Goal: Check status: Check status

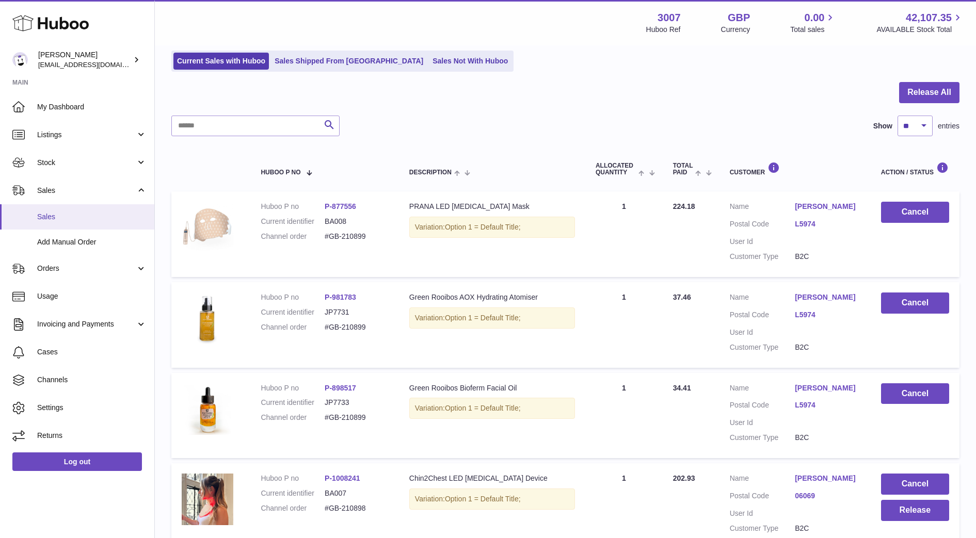
click at [67, 205] on link "Sales" at bounding box center [77, 216] width 154 height 25
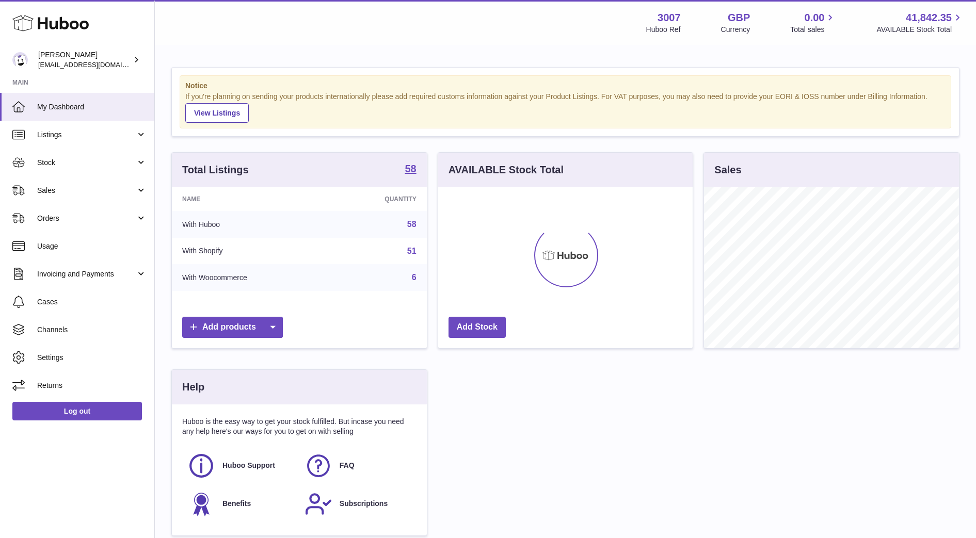
scroll to position [161, 254]
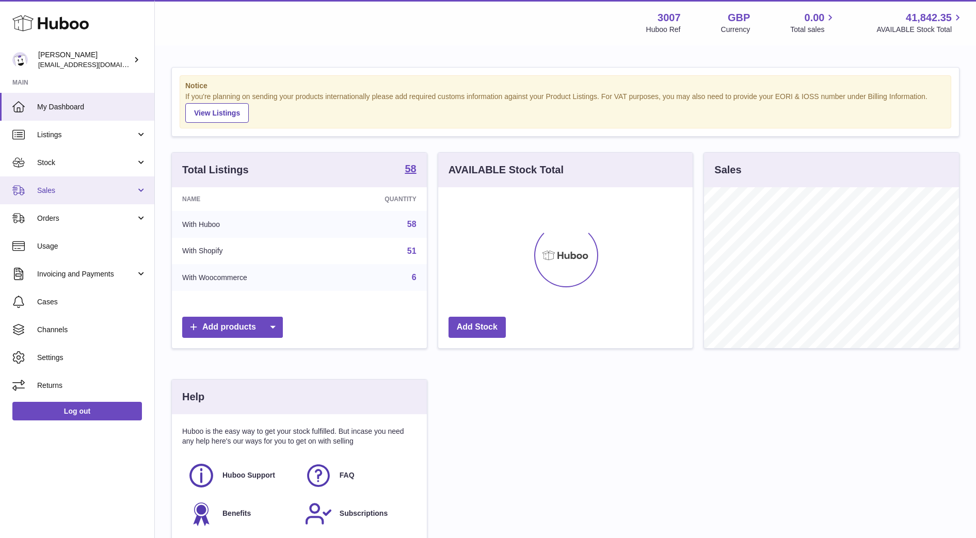
click at [58, 188] on span "Sales" at bounding box center [86, 191] width 99 height 10
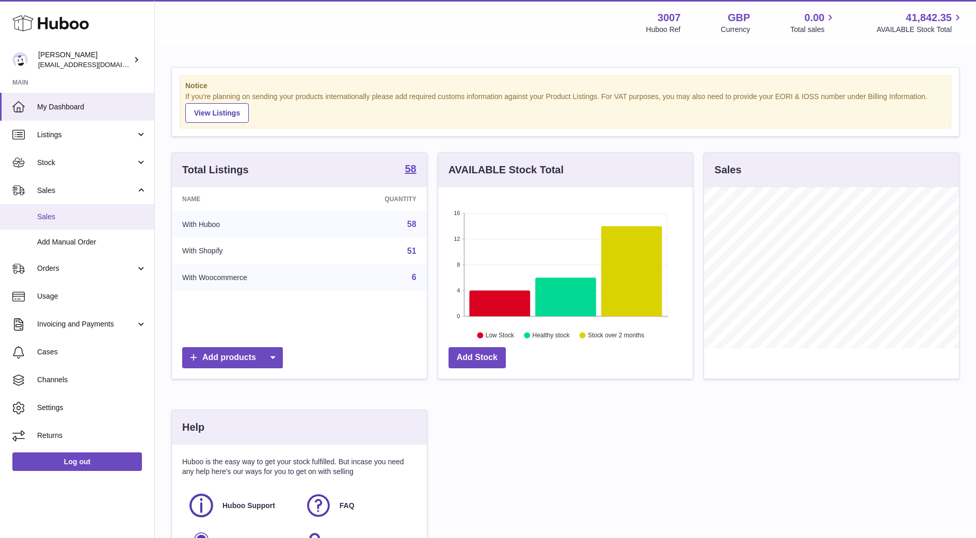
click at [50, 220] on span "Sales" at bounding box center [91, 217] width 109 height 10
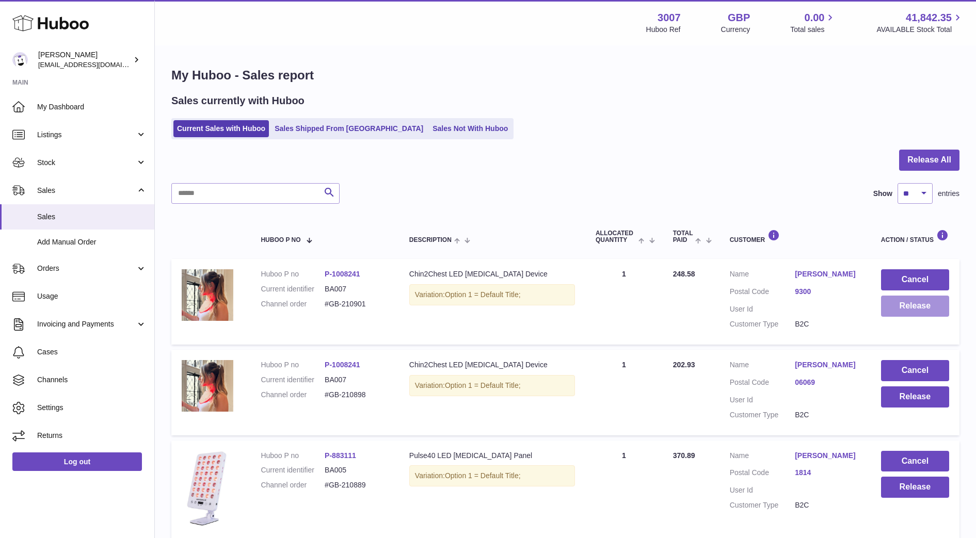
click at [900, 306] on button "Release" at bounding box center [915, 306] width 68 height 21
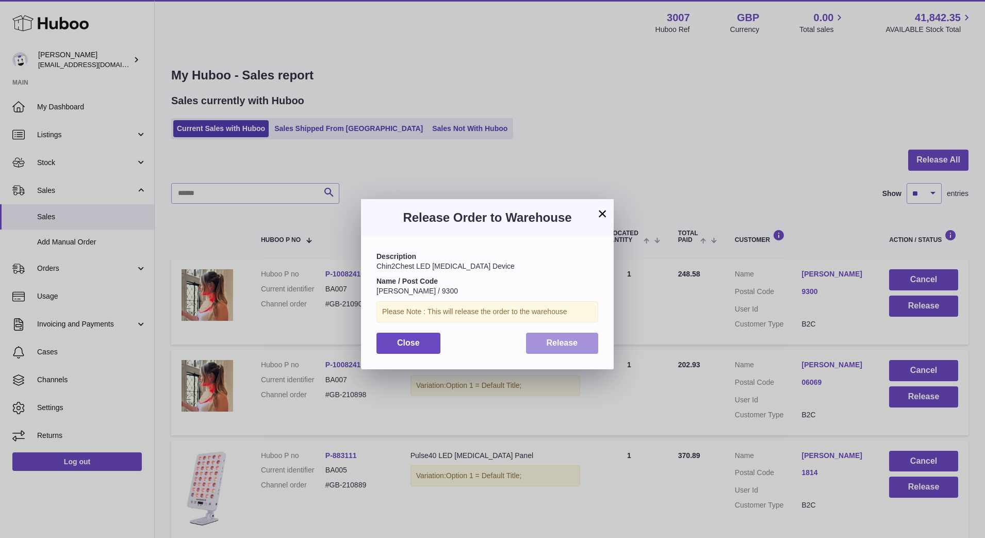
click at [578, 344] on button "Release" at bounding box center [562, 343] width 73 height 21
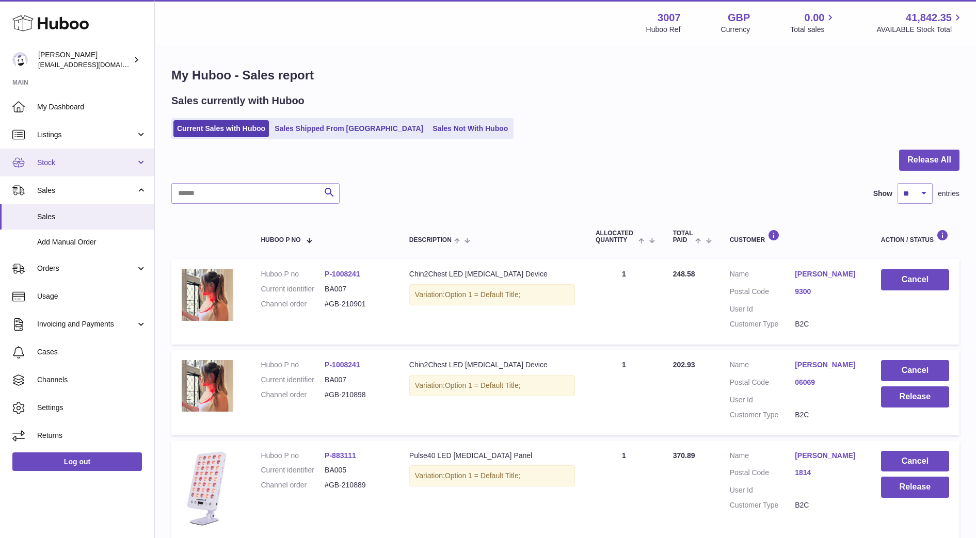
click at [64, 165] on span "Stock" at bounding box center [86, 163] width 99 height 10
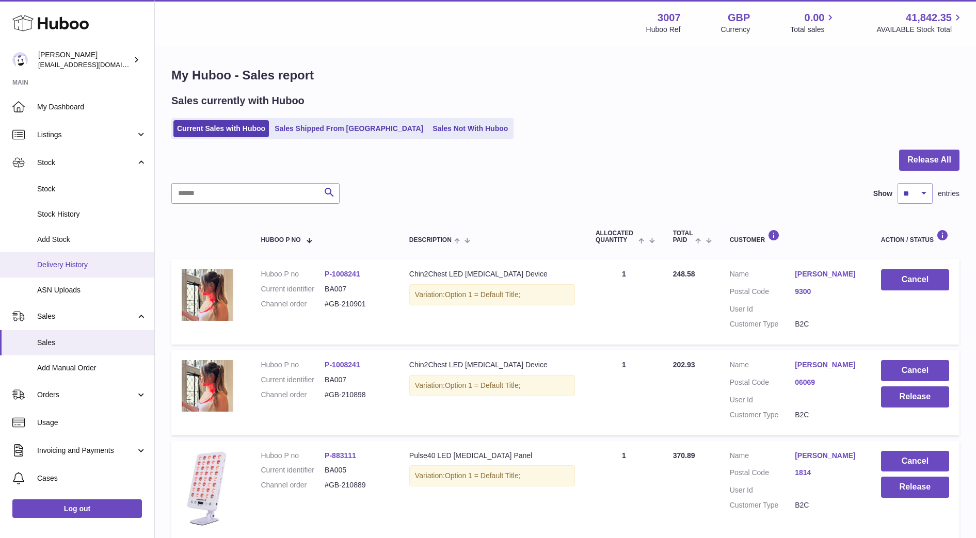
click at [63, 267] on span "Delivery History" at bounding box center [91, 265] width 109 height 10
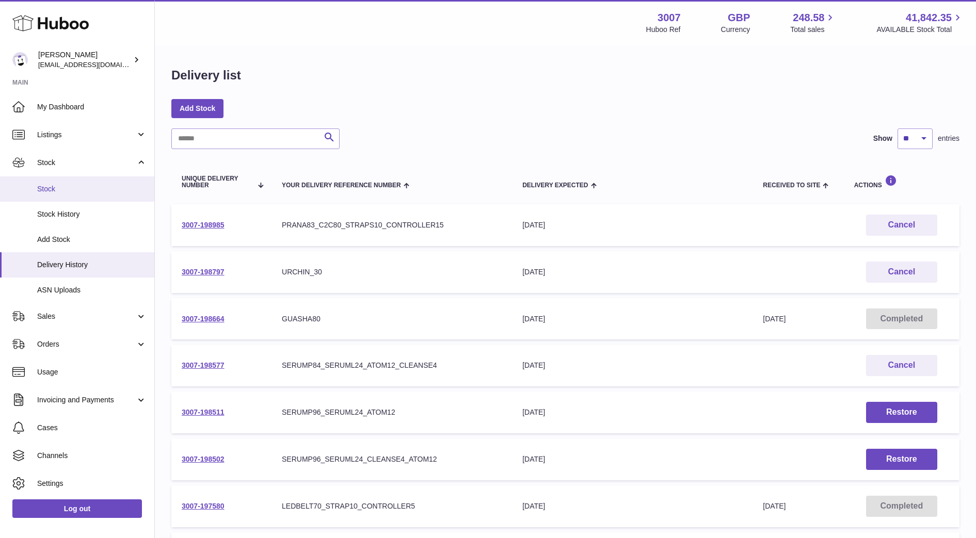
click at [67, 188] on span "Stock" at bounding box center [91, 189] width 109 height 10
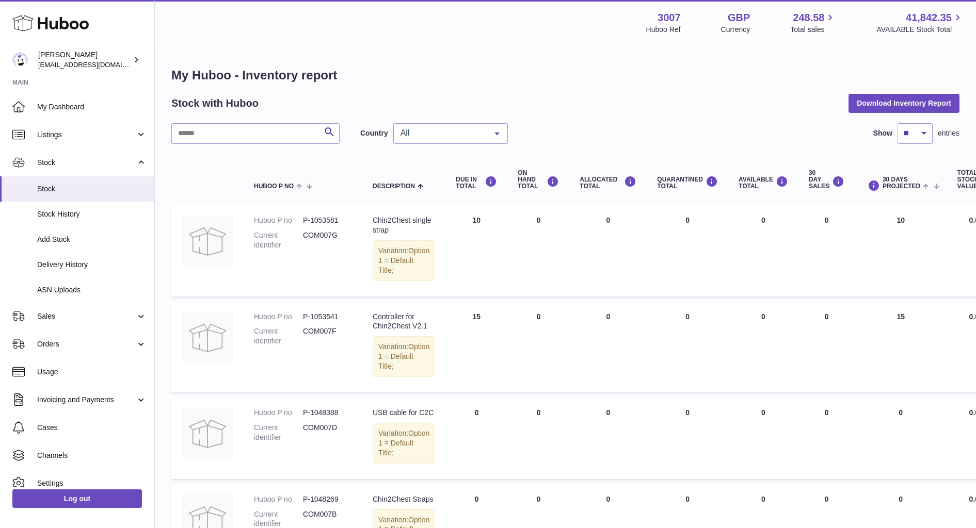
click at [450, 137] on span "All" at bounding box center [442, 133] width 89 height 10
click at [437, 196] on span "NL" at bounding box center [450, 195] width 113 height 21
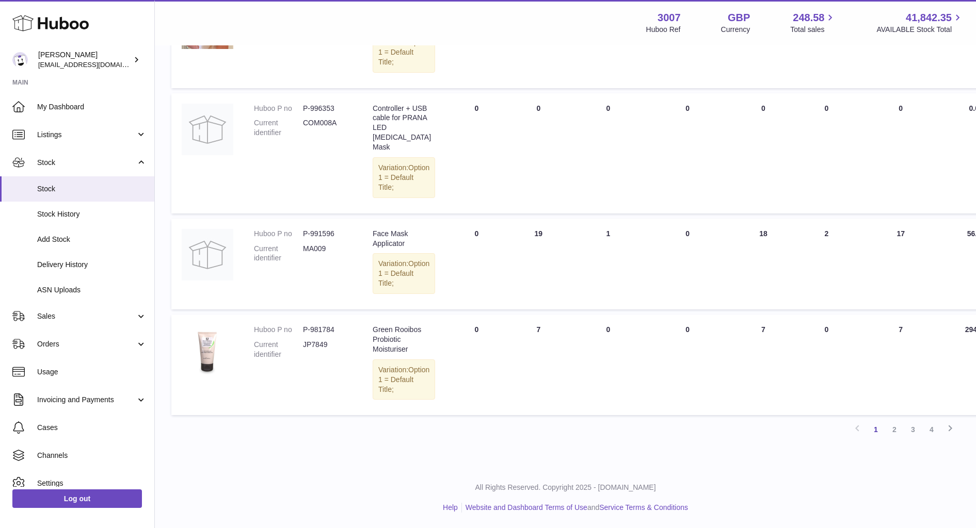
scroll to position [969, 0]
click at [887, 432] on link "2" at bounding box center [894, 429] width 19 height 19
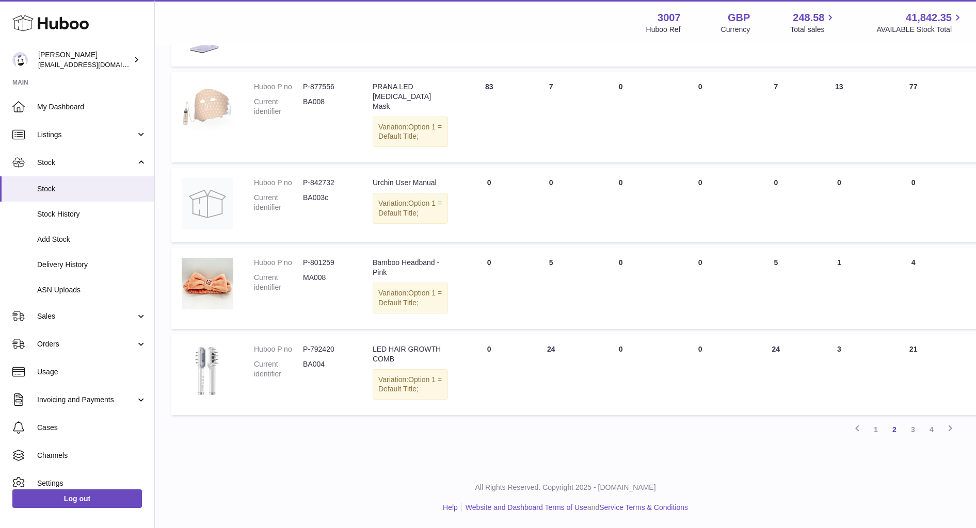
scroll to position [899, 0]
click at [917, 439] on link "3" at bounding box center [912, 429] width 19 height 19
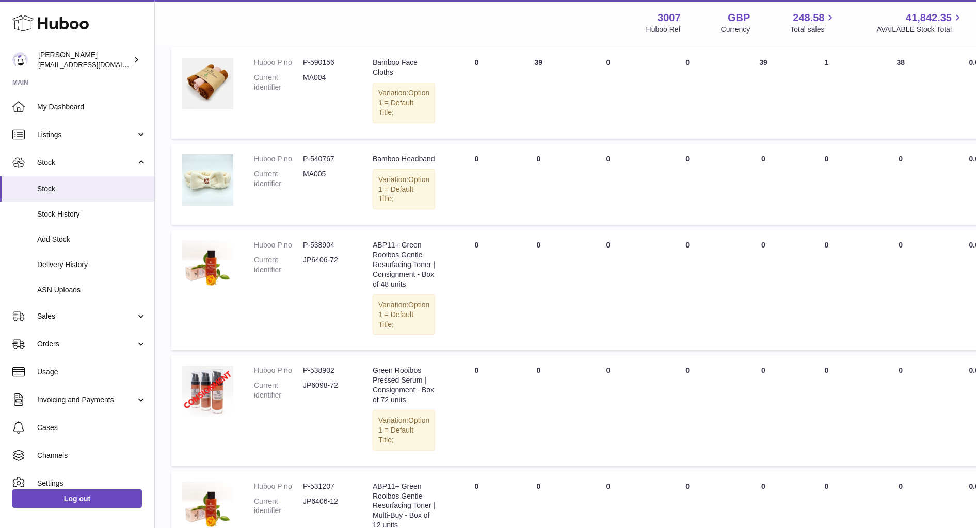
scroll to position [1039, 0]
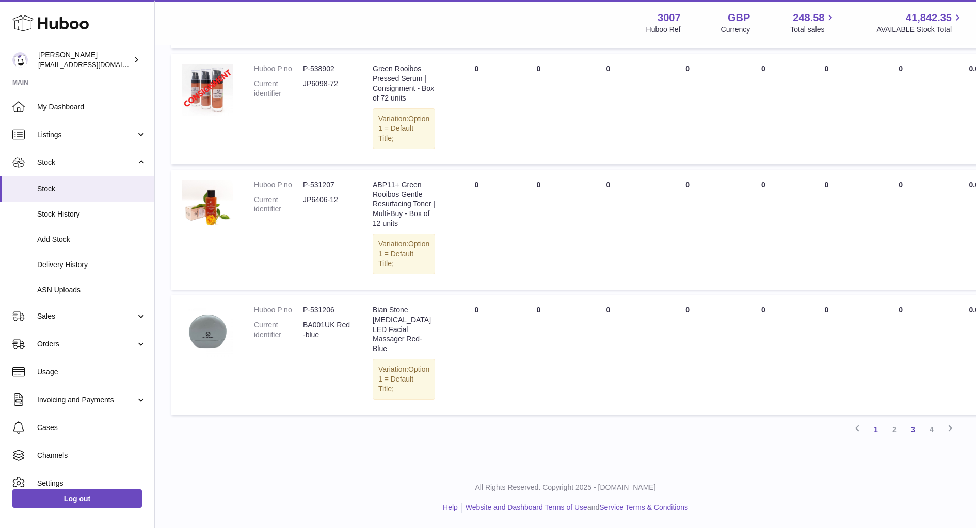
click at [871, 432] on link "1" at bounding box center [875, 429] width 19 height 19
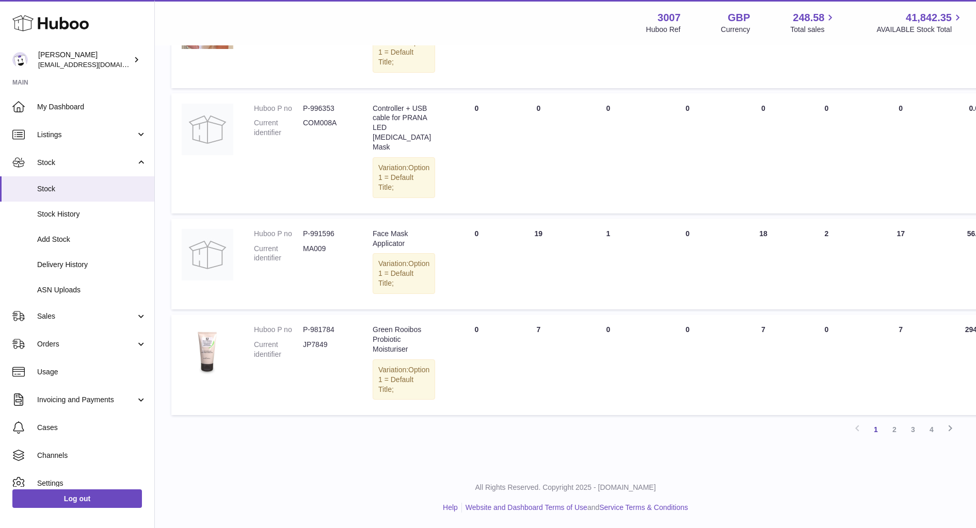
scroll to position [910, 0]
click at [893, 439] on link "2" at bounding box center [894, 429] width 19 height 19
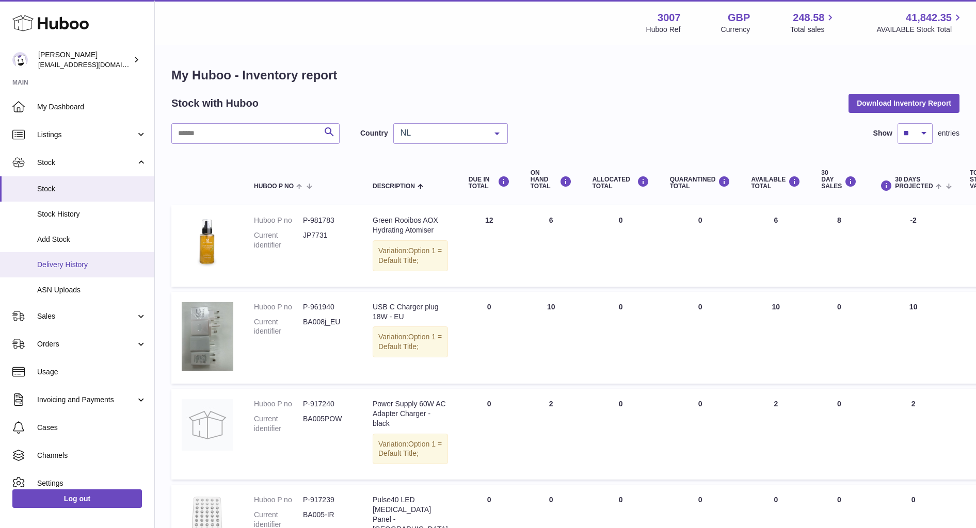
click at [67, 271] on link "Delivery History" at bounding box center [77, 264] width 154 height 25
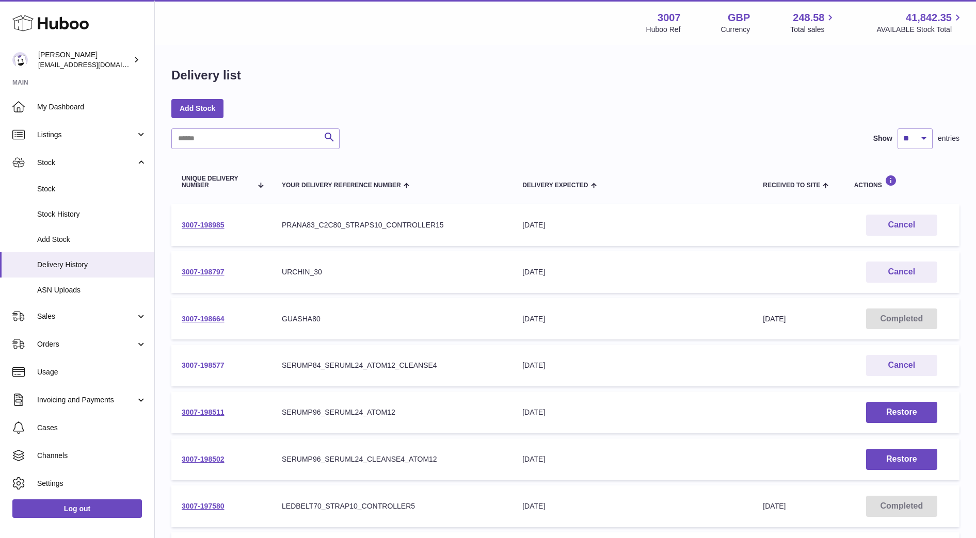
click at [200, 367] on link "3007-198577" at bounding box center [203, 365] width 43 height 8
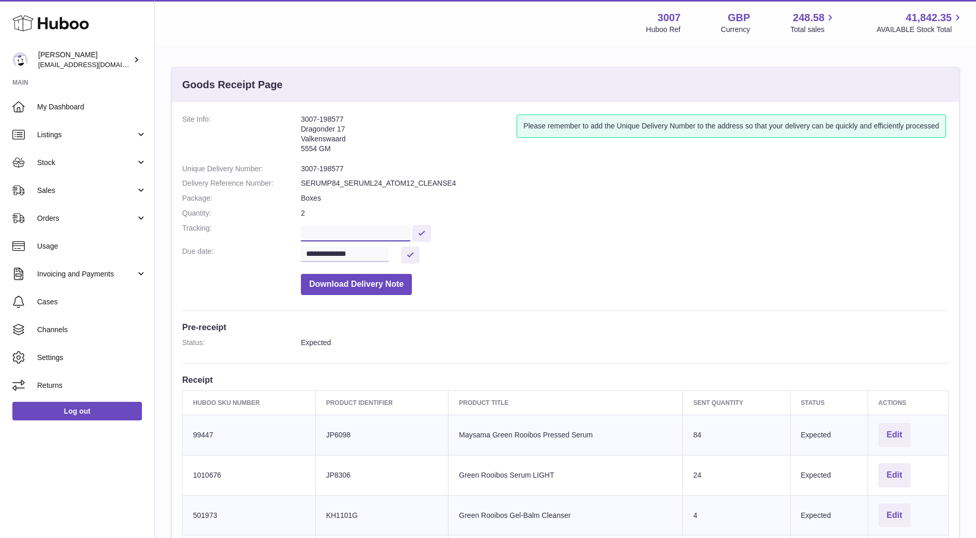
scroll to position [0, 245]
drag, startPoint x: 304, startPoint y: 238, endPoint x: 460, endPoint y: 226, distance: 156.3
click at [460, 226] on dd "**********" at bounding box center [624, 232] width 647 height 18
click at [462, 158] on address "3007-198577 Dragonder 17 Valkenswaard 5554 GM" at bounding box center [409, 137] width 216 height 44
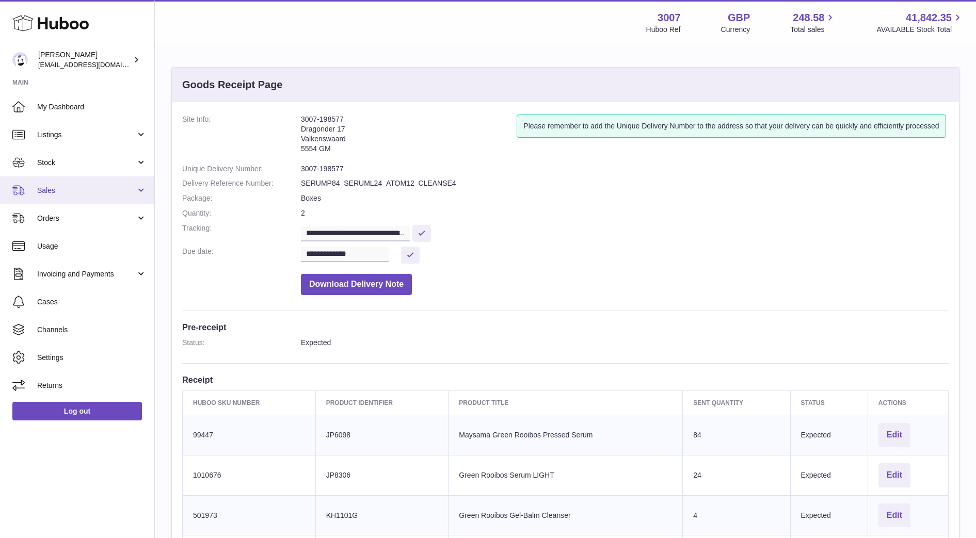
click at [89, 192] on span "Sales" at bounding box center [86, 191] width 99 height 10
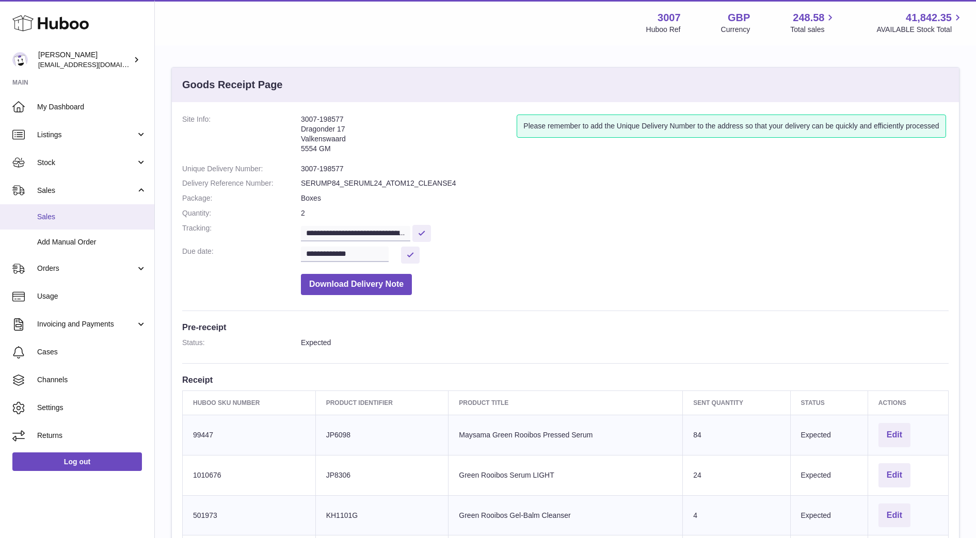
click at [85, 208] on link "Sales" at bounding box center [77, 216] width 154 height 25
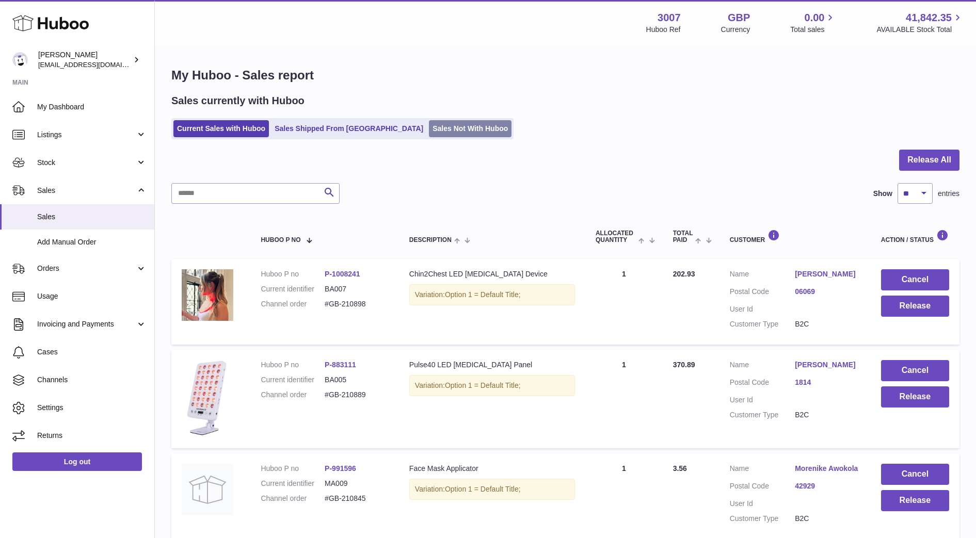
click at [429, 132] on link "Sales Not With Huboo" at bounding box center [470, 128] width 83 height 17
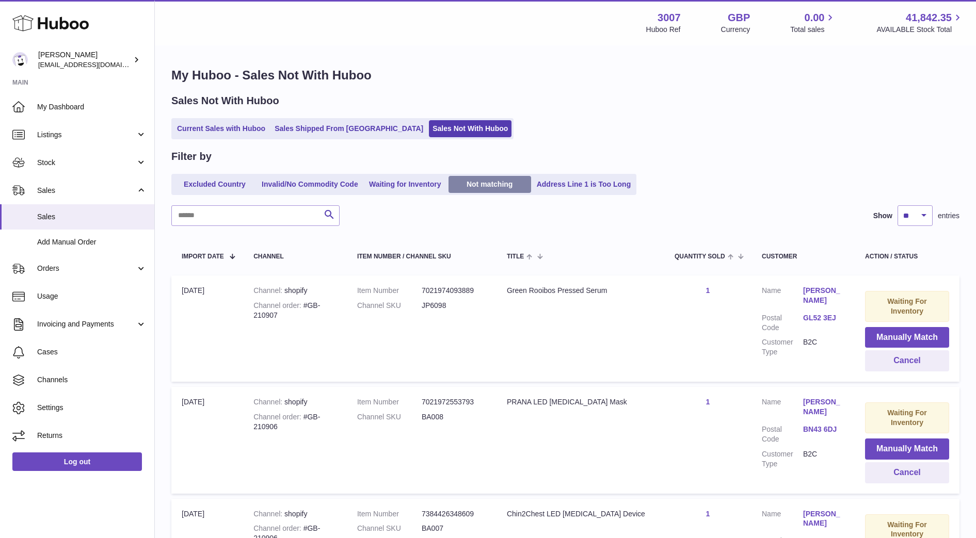
click at [471, 184] on link "Not matching" at bounding box center [489, 184] width 83 height 17
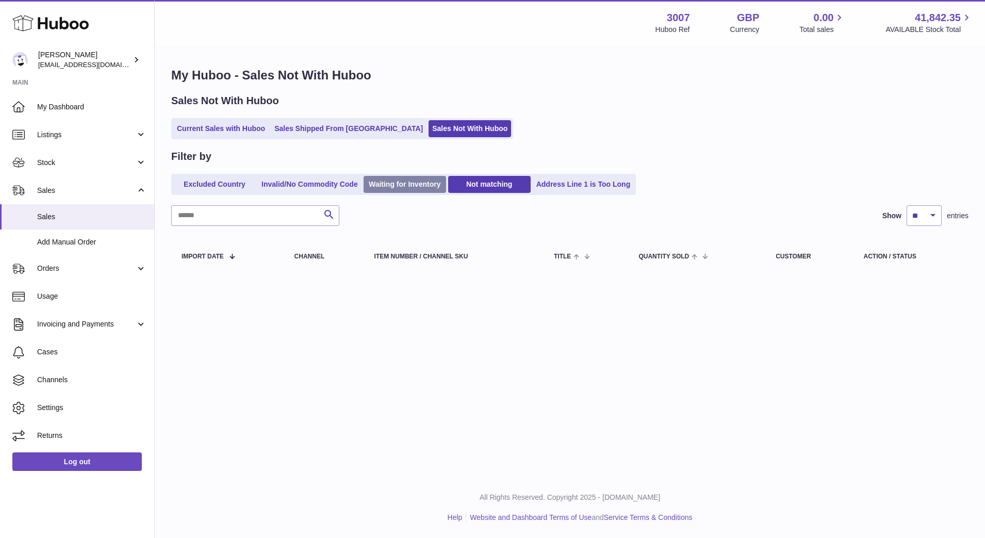
click at [406, 179] on link "Waiting for Inventory" at bounding box center [405, 184] width 83 height 17
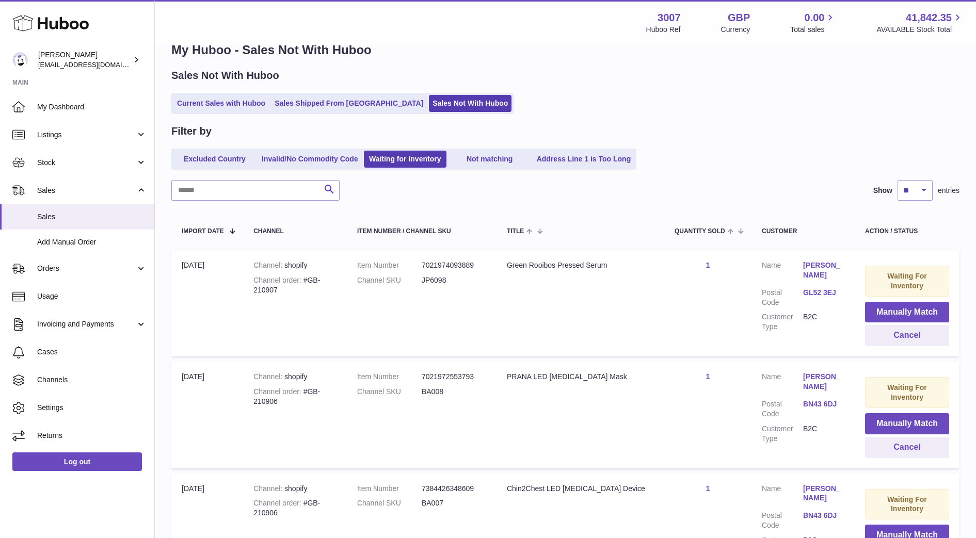
scroll to position [156, 0]
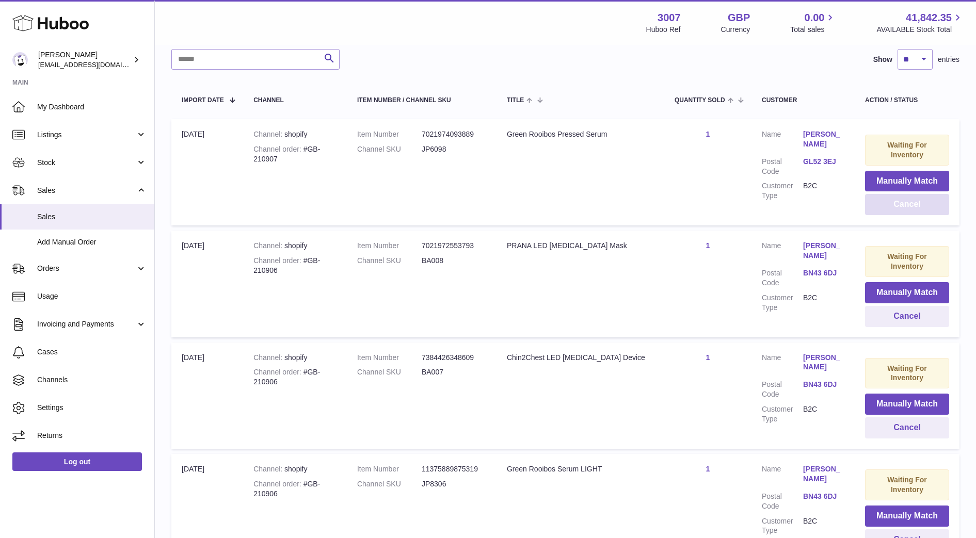
click at [897, 208] on button "Cancel" at bounding box center [907, 204] width 84 height 21
click at [900, 203] on button "Cancel" at bounding box center [907, 204] width 84 height 21
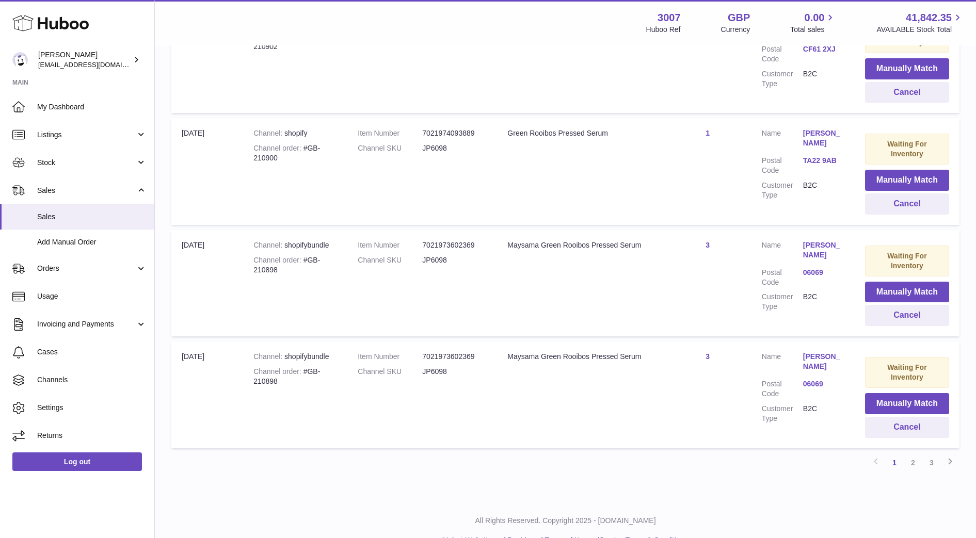
scroll to position [940, 0]
click at [909, 460] on link "2" at bounding box center [912, 461] width 19 height 19
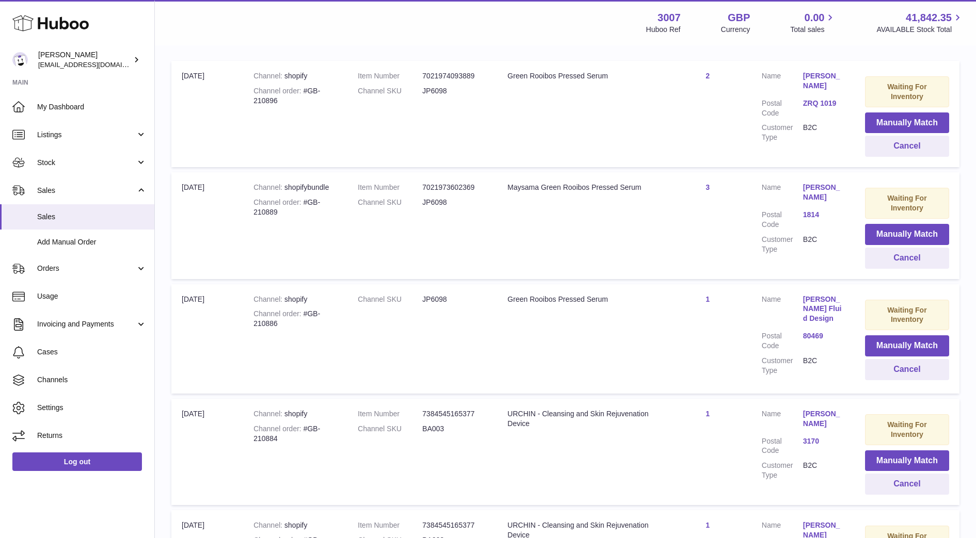
scroll to position [18, 0]
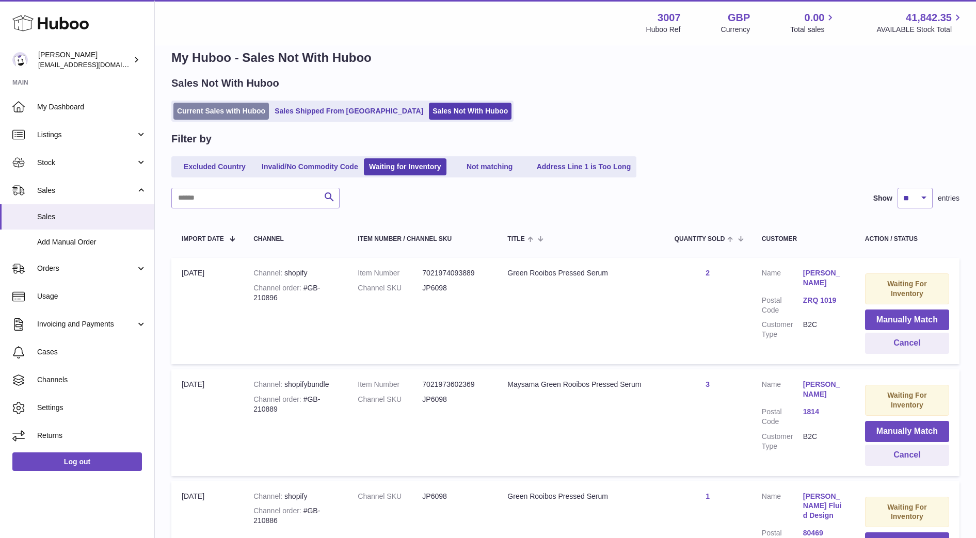
click at [205, 112] on link "Current Sales with Huboo" at bounding box center [220, 111] width 95 height 17
